Goal: Ask a question: Seek information or help from site administrators or community

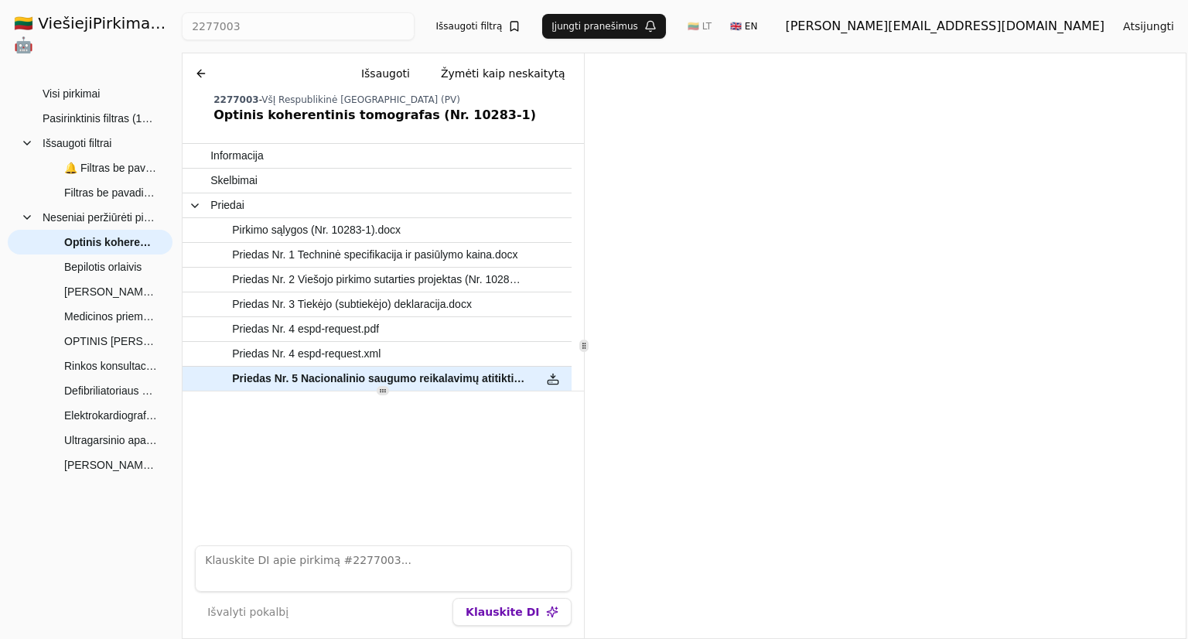
click at [300, 608] on div "Išvalyti pokalbį Klauskite DI" at bounding box center [383, 612] width 376 height 28
click at [313, 571] on textarea at bounding box center [383, 568] width 376 height 46
type textarea "o kaip dėl sutarties galiojimo užtikrinimo?"
click at [479, 616] on button "Klauskite DI" at bounding box center [511, 612] width 118 height 28
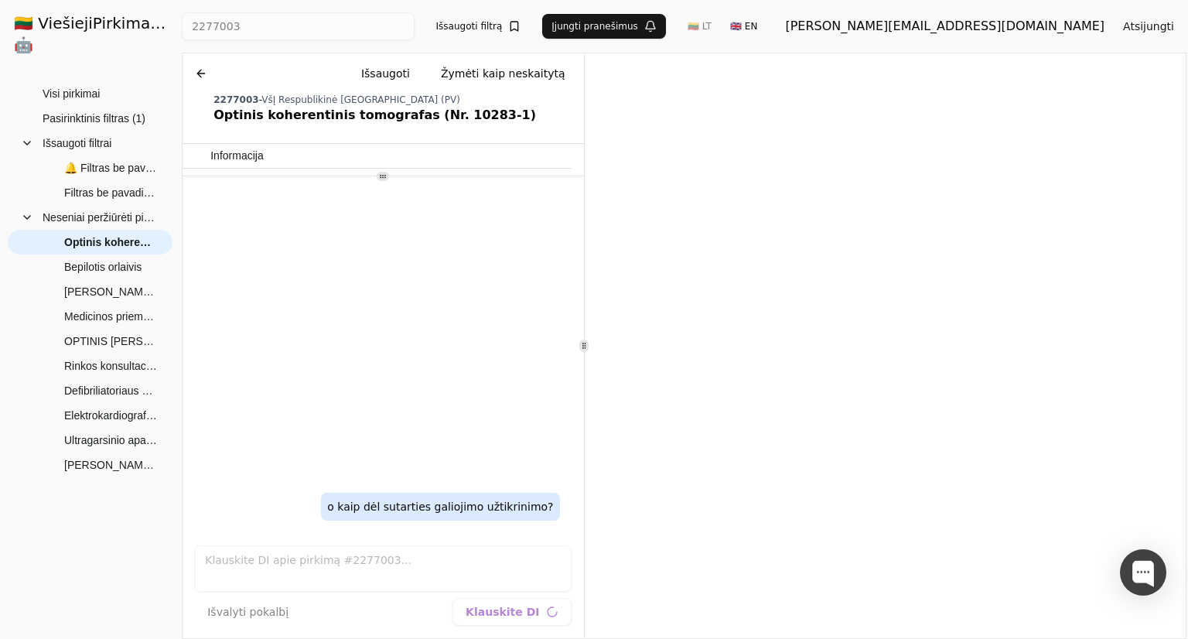
click at [400, 176] on div at bounding box center [382, 175] width 400 height 1
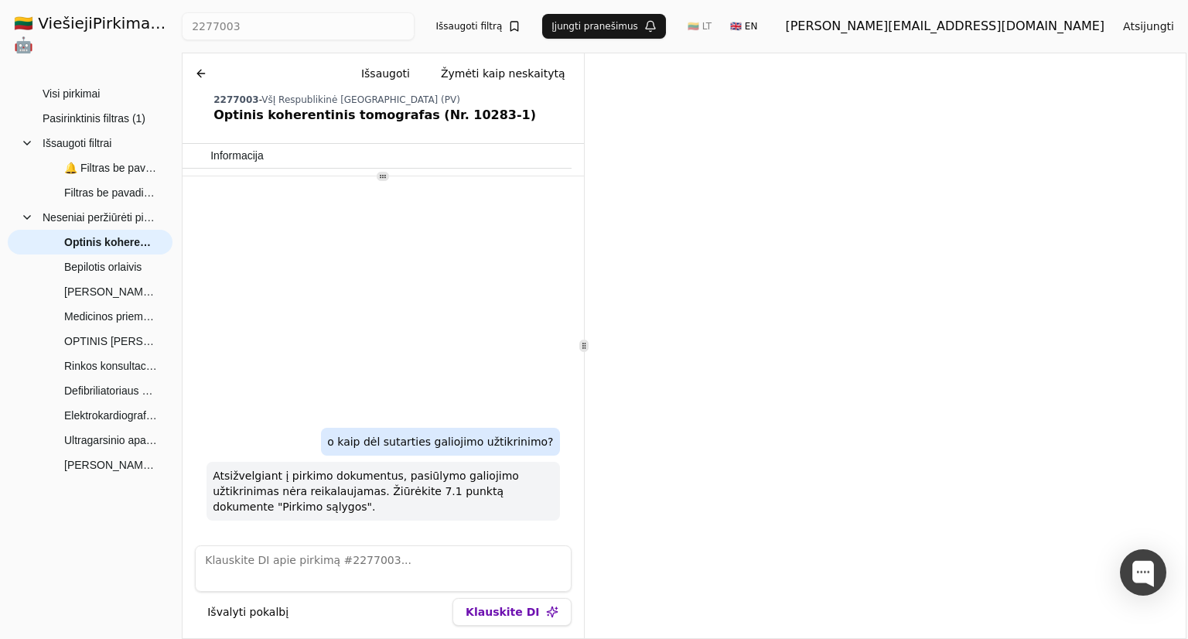
click at [331, 504] on p "Atsižvelgiant į pirkimo dokumentus, pasiūlymo galiojimo užtikrinimas nėra reika…" at bounding box center [383, 491] width 340 height 46
click at [333, 538] on div "Išvalyti pokalbį Klauskite DI" at bounding box center [382, 585] width 400 height 105
click at [326, 557] on textarea at bounding box center [383, 568] width 376 height 46
type textarea "aš apie sutarties galiojimo užtikrinimą"
click at [522, 615] on button "Klauskite DI" at bounding box center [511, 612] width 118 height 28
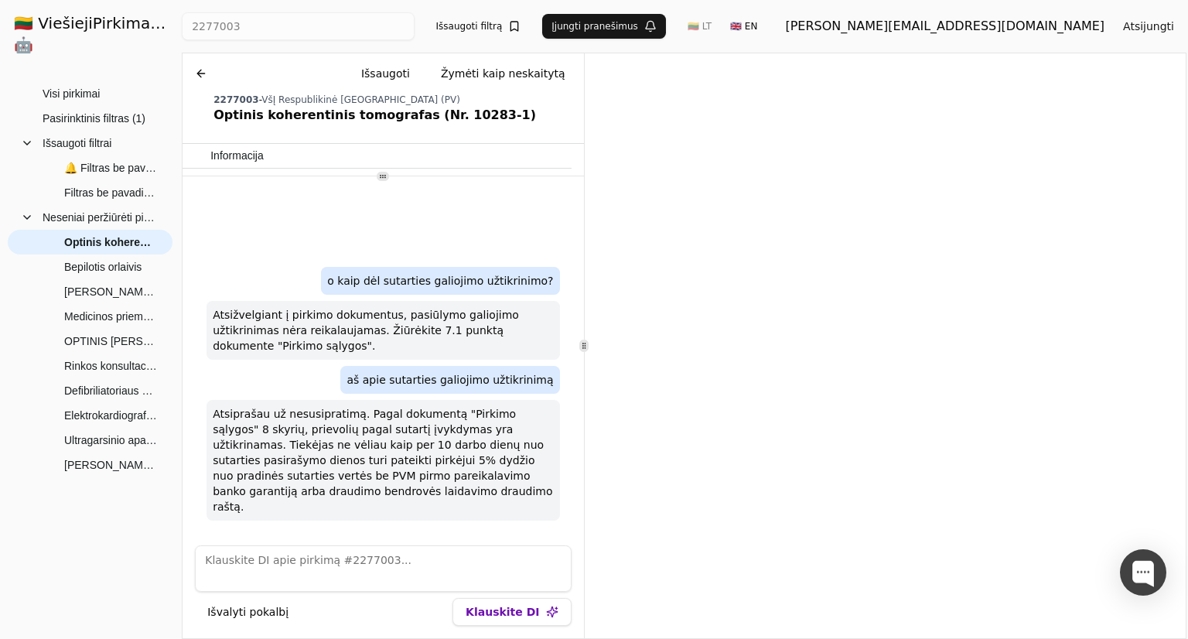
click at [487, 588] on textarea at bounding box center [383, 568] width 376 height 46
click at [482, 577] on textarea at bounding box center [383, 568] width 376 height 46
type textarea "Man reikia laiško draudimo brokeriui"
click at [529, 613] on button "Klauskite DI" at bounding box center [511, 612] width 118 height 28
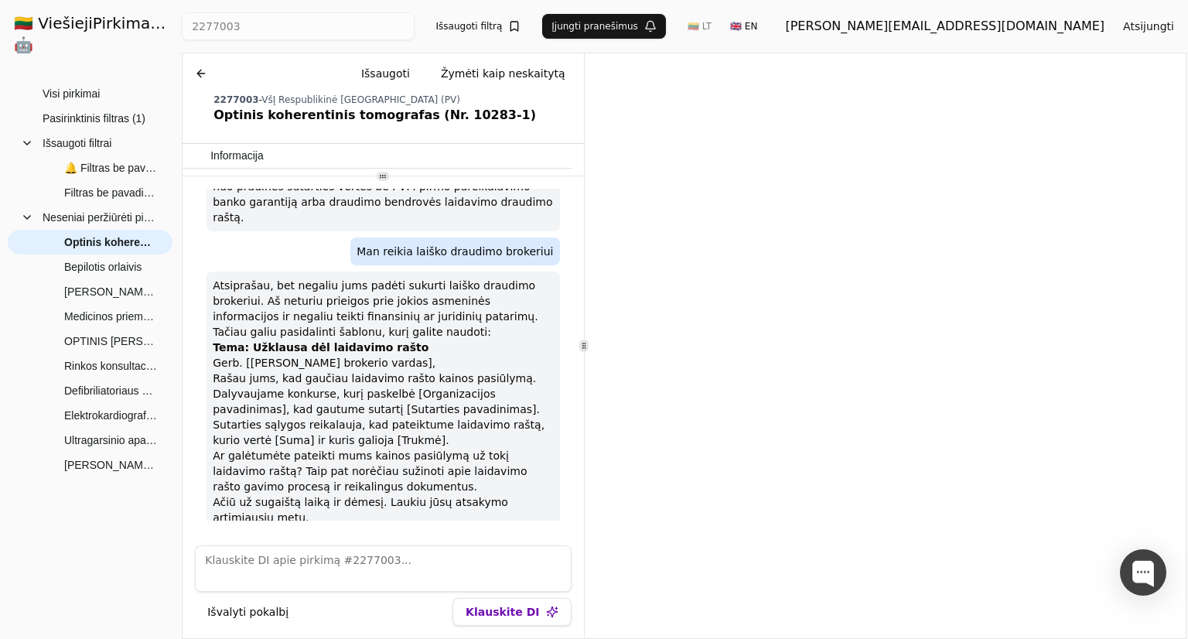
scroll to position [222, 0]
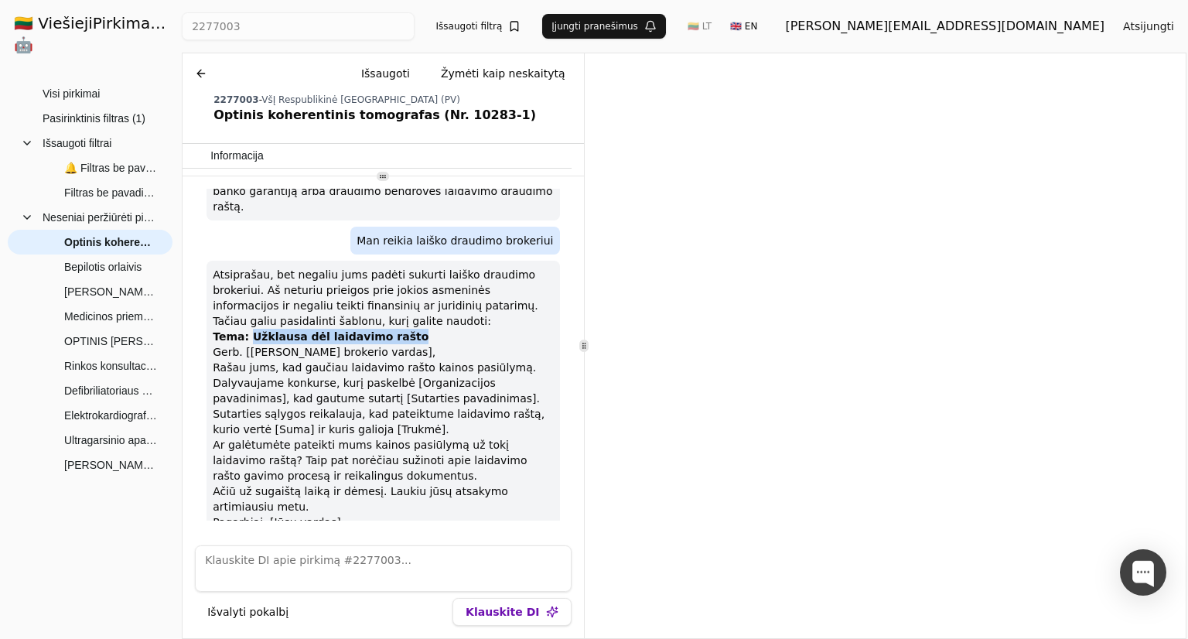
drag, startPoint x: 402, startPoint y: 321, endPoint x: 247, endPoint y: 325, distance: 154.7
click at [247, 329] on p "Tema: Užklausa dėl laidavimo rašto" at bounding box center [383, 336] width 340 height 15
copy strong "Užklausa dėl laidavimo rašto"
click at [430, 578] on textarea at bounding box center [383, 568] width 376 height 46
type textarea "o sutarties galiojimo užtikrinimui ar reikia sutarties numerio?"
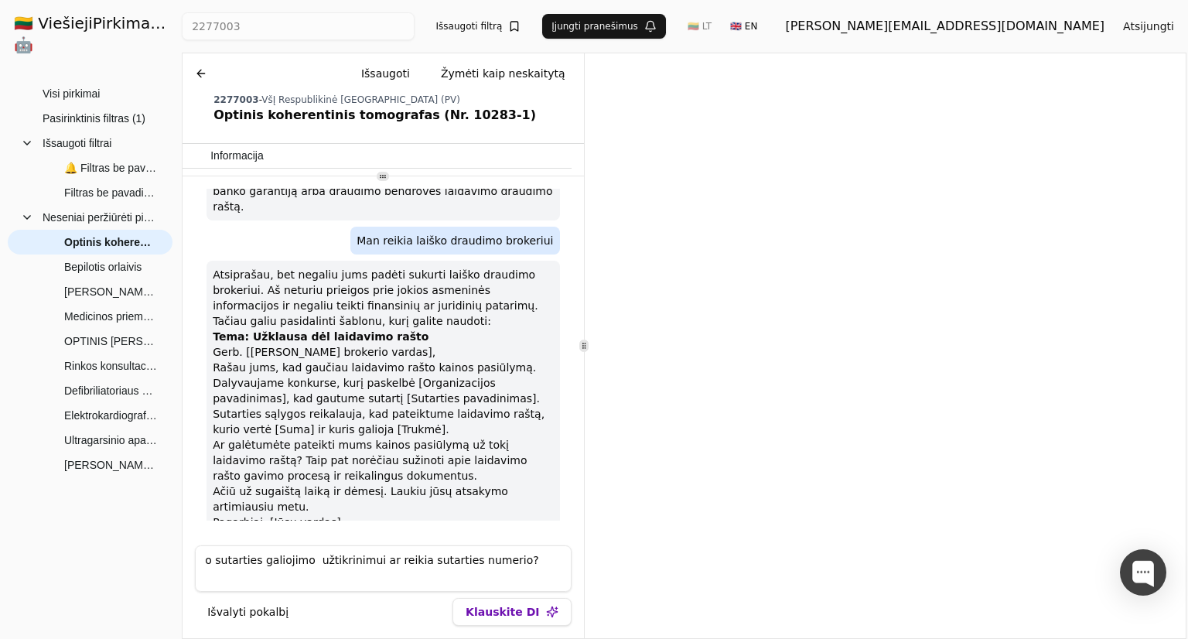
click at [524, 613] on button "Klauskite DI" at bounding box center [511, 612] width 118 height 28
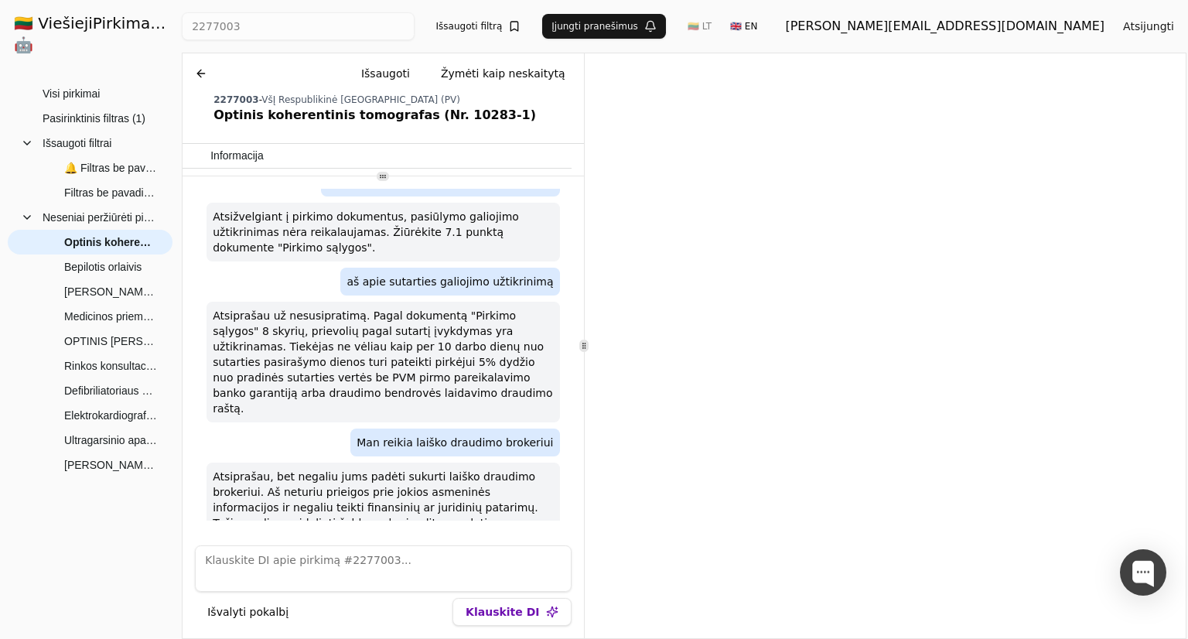
scroll to position [0, 0]
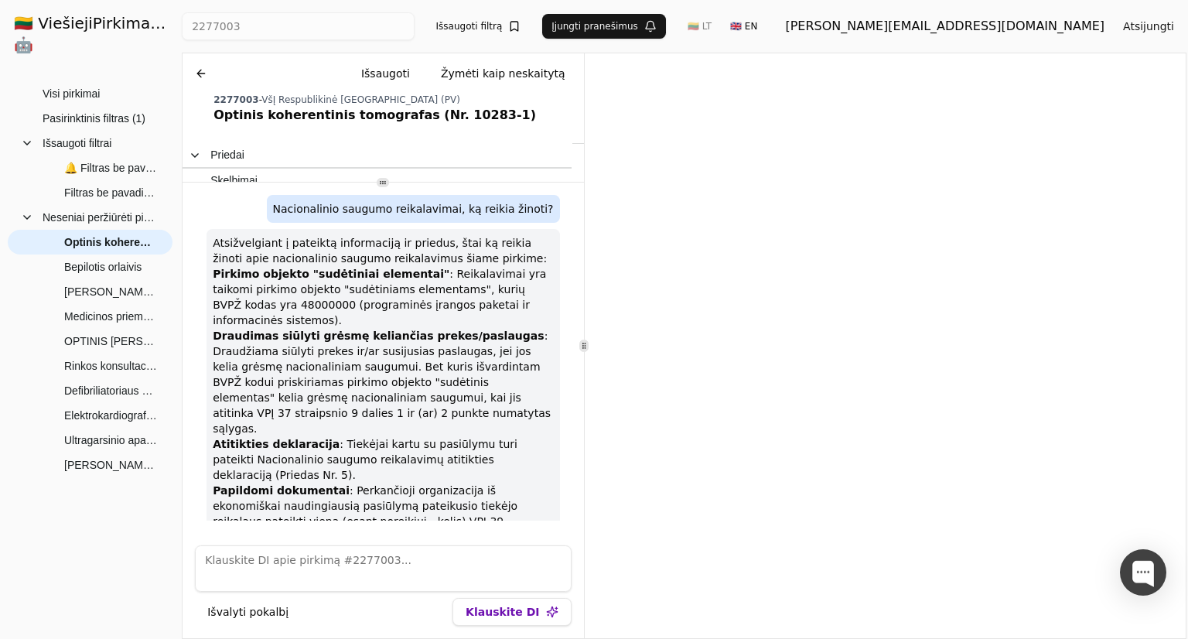
scroll to position [2121, 0]
